Goal: Information Seeking & Learning: Compare options

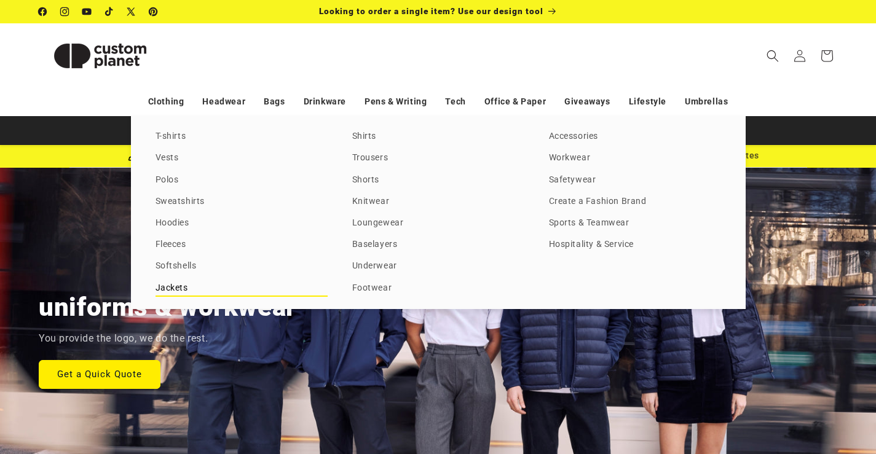
click at [183, 290] on link "Jackets" at bounding box center [241, 288] width 172 height 17
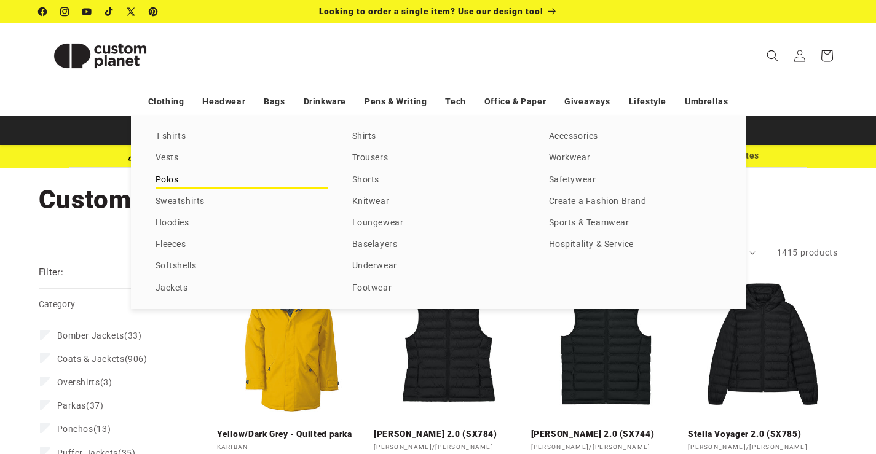
click at [175, 182] on link "Polos" at bounding box center [241, 180] width 172 height 17
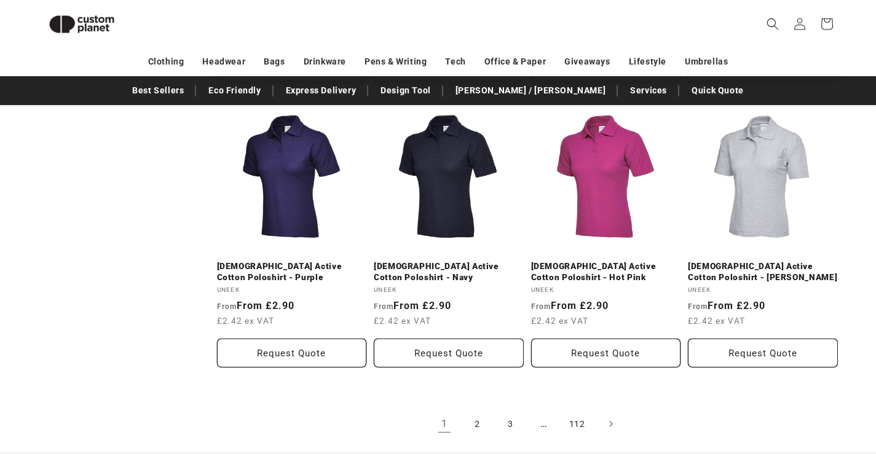
scroll to position [1335, 0]
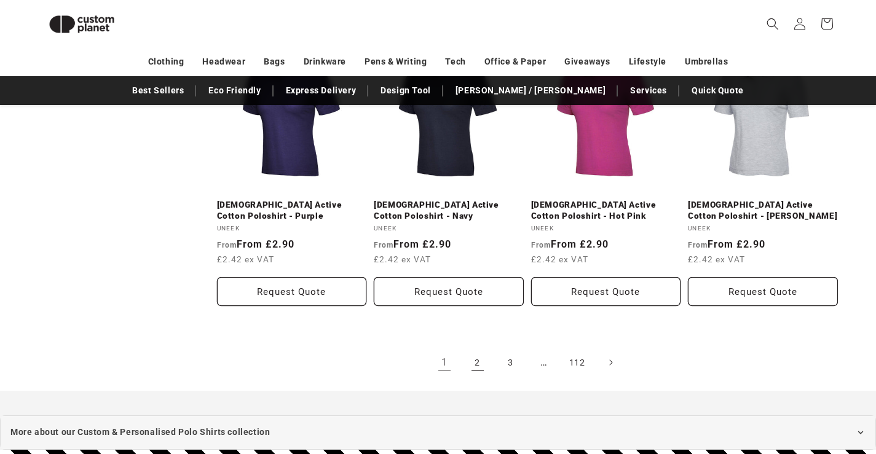
click at [477, 361] on link "2" at bounding box center [477, 362] width 27 height 27
